Goal: Use online tool/utility

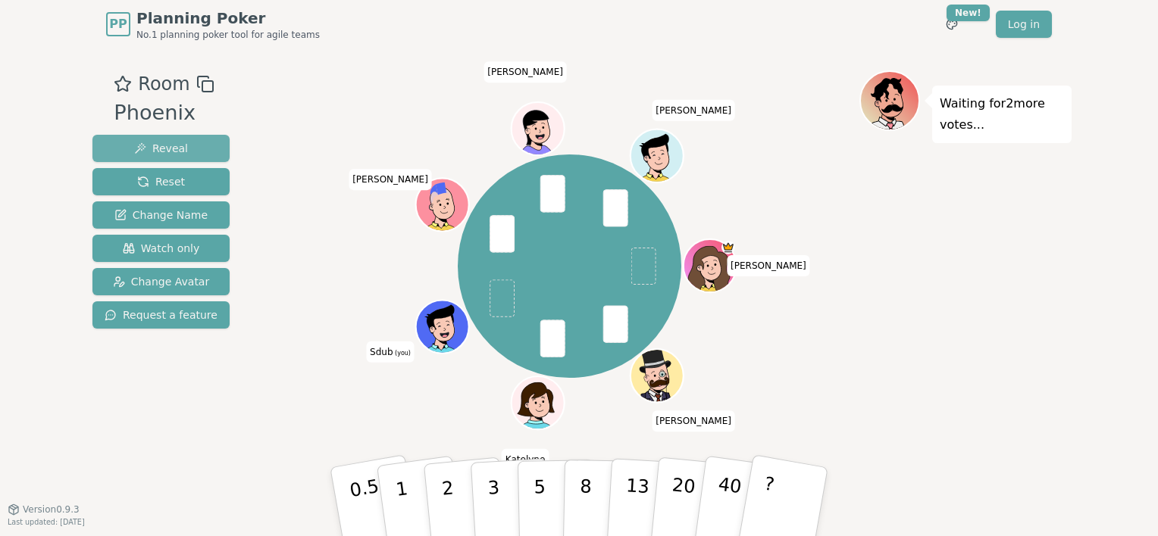
click at [199, 147] on button "Reveal" at bounding box center [160, 148] width 137 height 27
click at [191, 149] on button "Reveal" at bounding box center [160, 148] width 137 height 27
click at [483, 480] on button "3" at bounding box center [511, 502] width 83 height 118
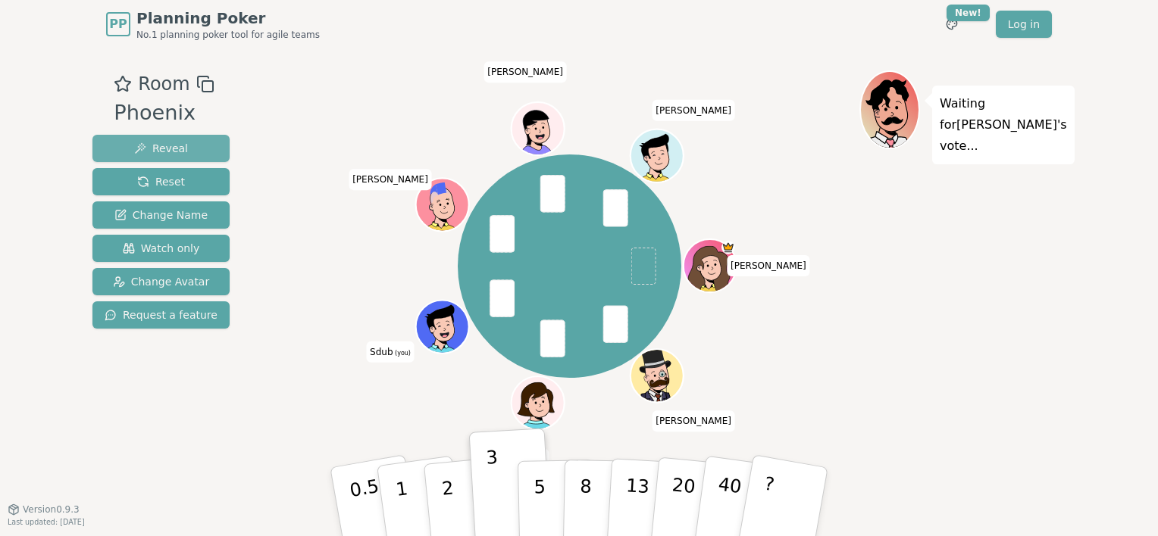
click at [171, 149] on span "Reveal" at bounding box center [161, 148] width 54 height 15
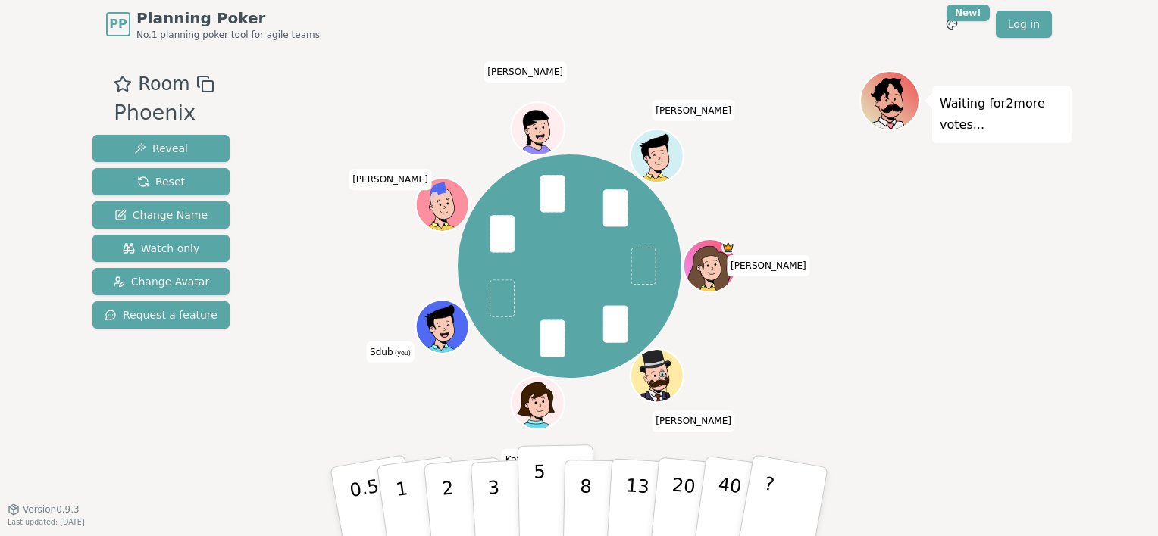
click at [533, 473] on button "5" at bounding box center [557, 502] width 78 height 115
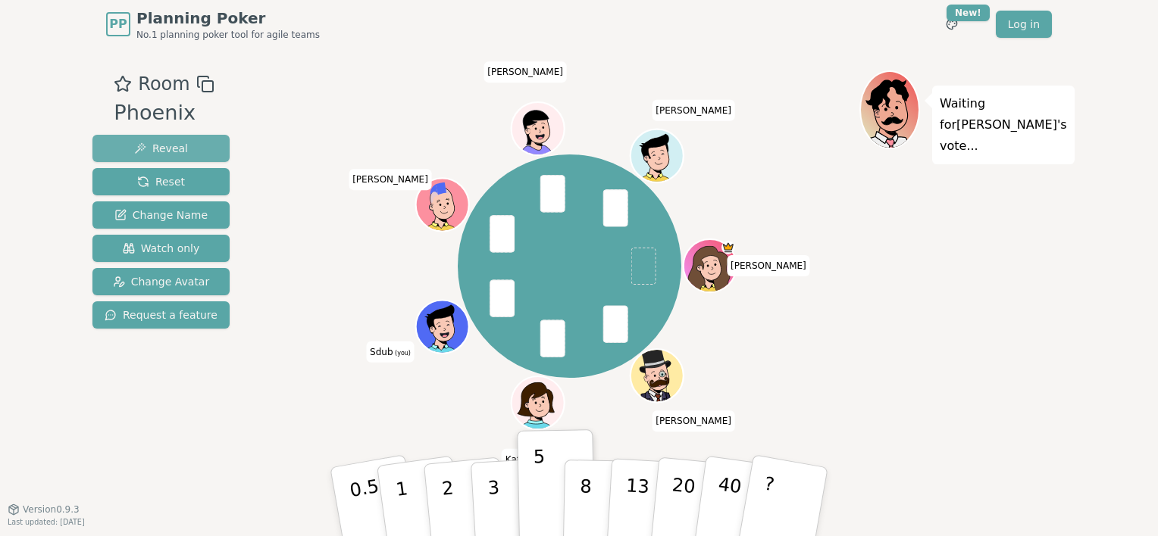
click at [166, 151] on span "Reveal" at bounding box center [161, 148] width 54 height 15
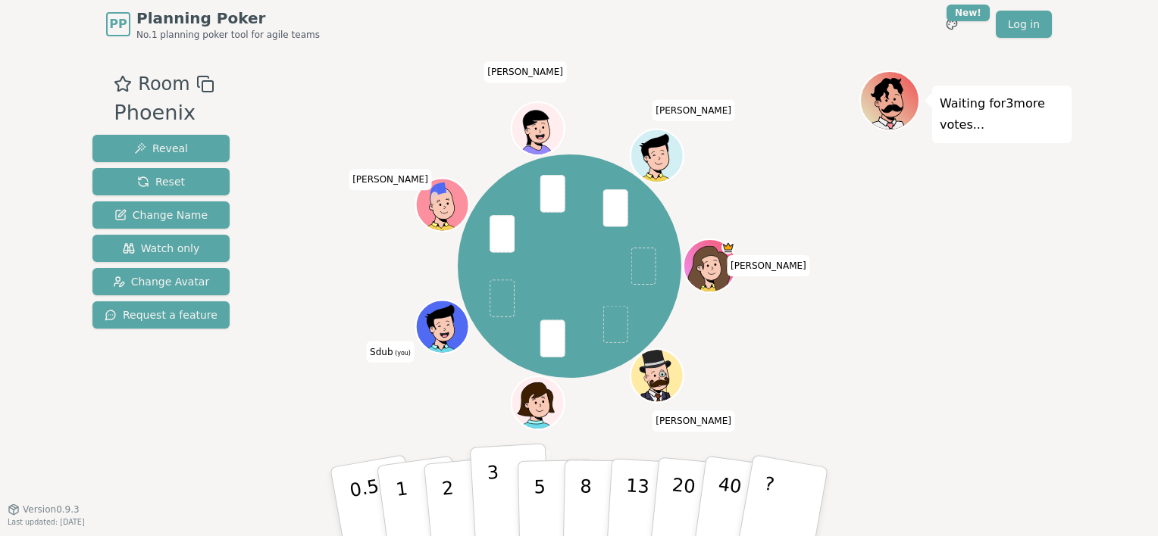
click at [490, 486] on p "3" at bounding box center [494, 503] width 17 height 83
click at [184, 145] on button "Reveal" at bounding box center [160, 148] width 137 height 27
click at [486, 483] on button "3" at bounding box center [511, 502] width 83 height 118
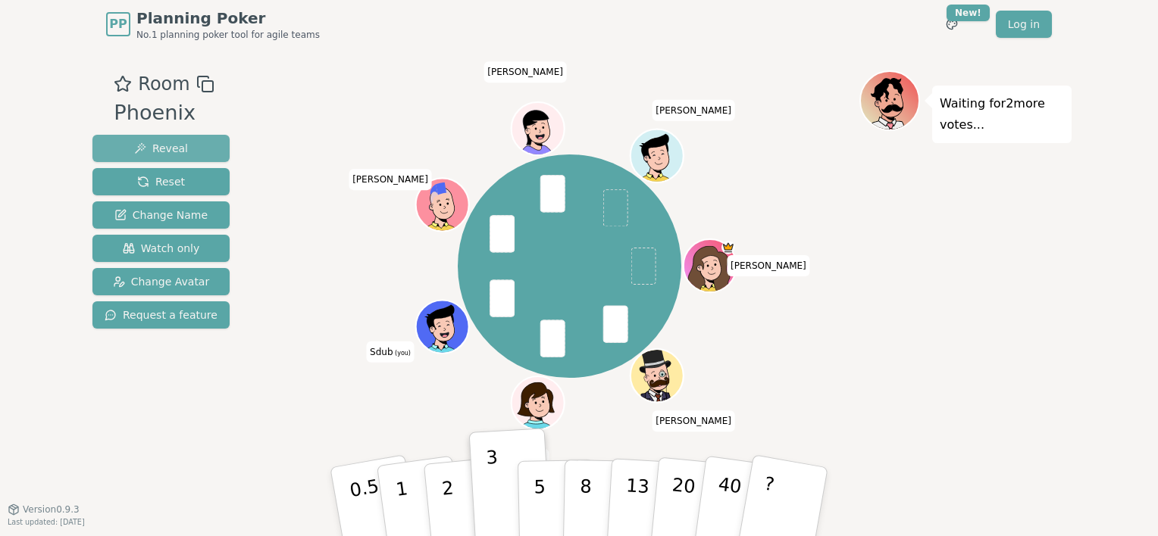
click at [174, 145] on span "Reveal" at bounding box center [161, 148] width 54 height 15
click at [186, 152] on button "Reveal" at bounding box center [160, 148] width 137 height 27
